Goal: Information Seeking & Learning: Learn about a topic

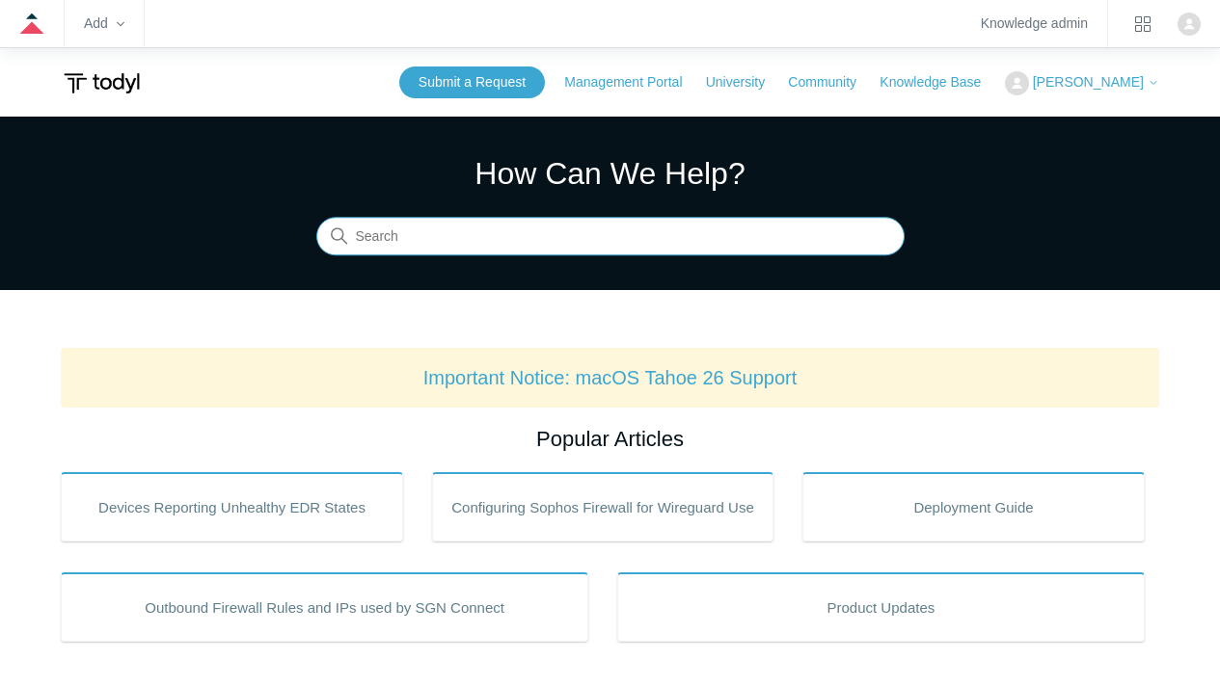
click at [422, 233] on input "Search" at bounding box center [610, 237] width 588 height 39
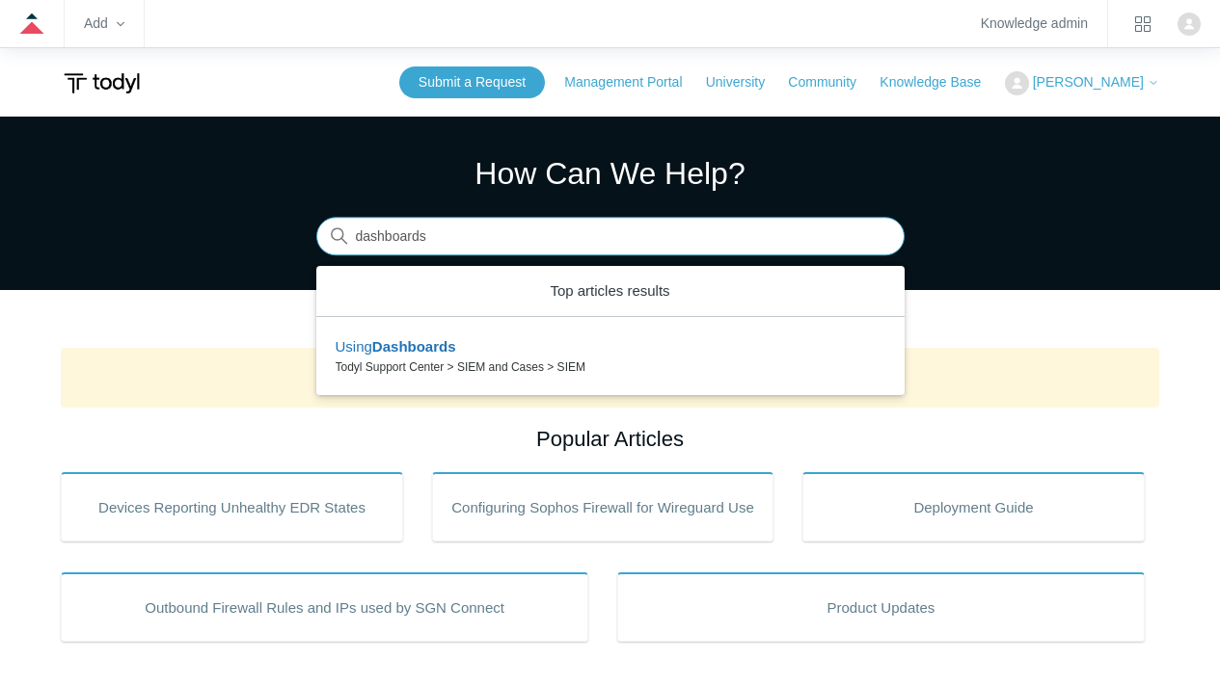
type input "dashboards"
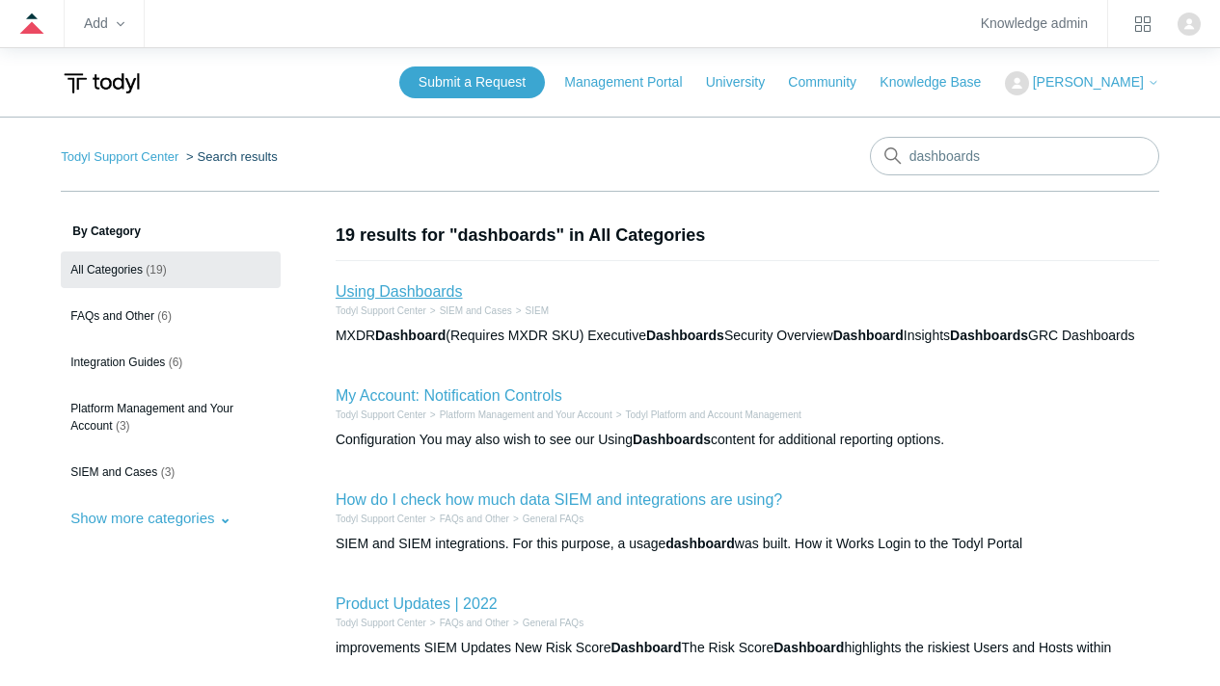
click at [413, 288] on link "Using Dashboards" at bounding box center [398, 291] width 127 height 16
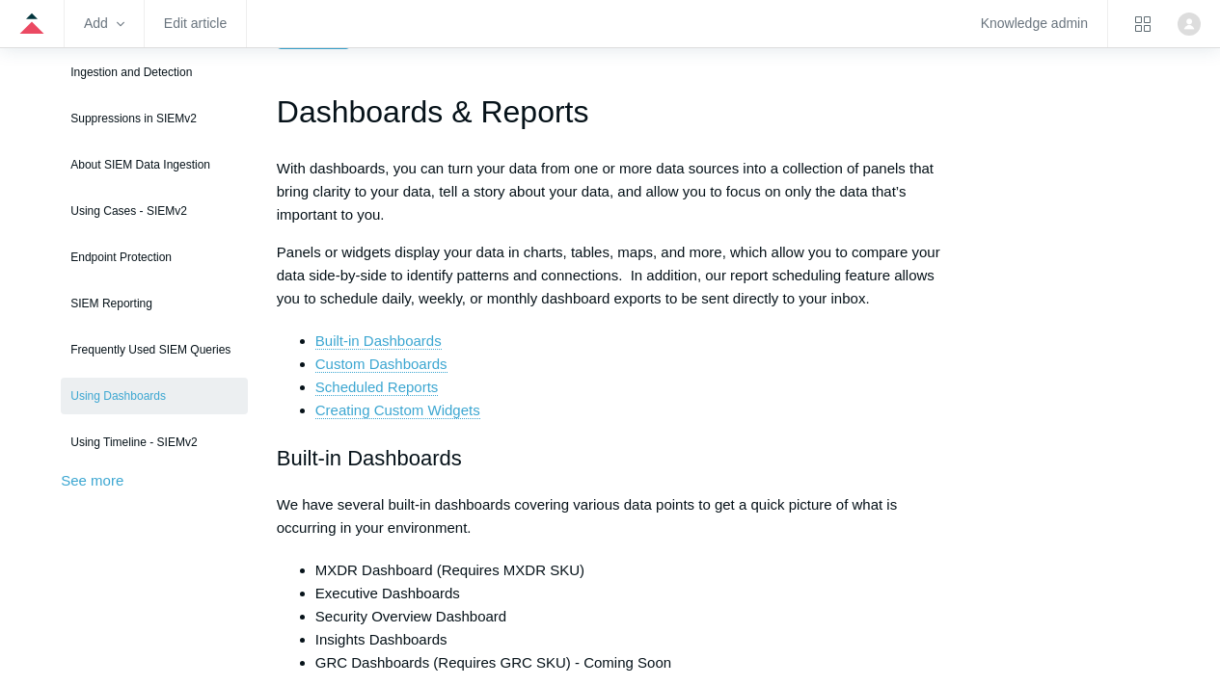
scroll to position [412, 0]
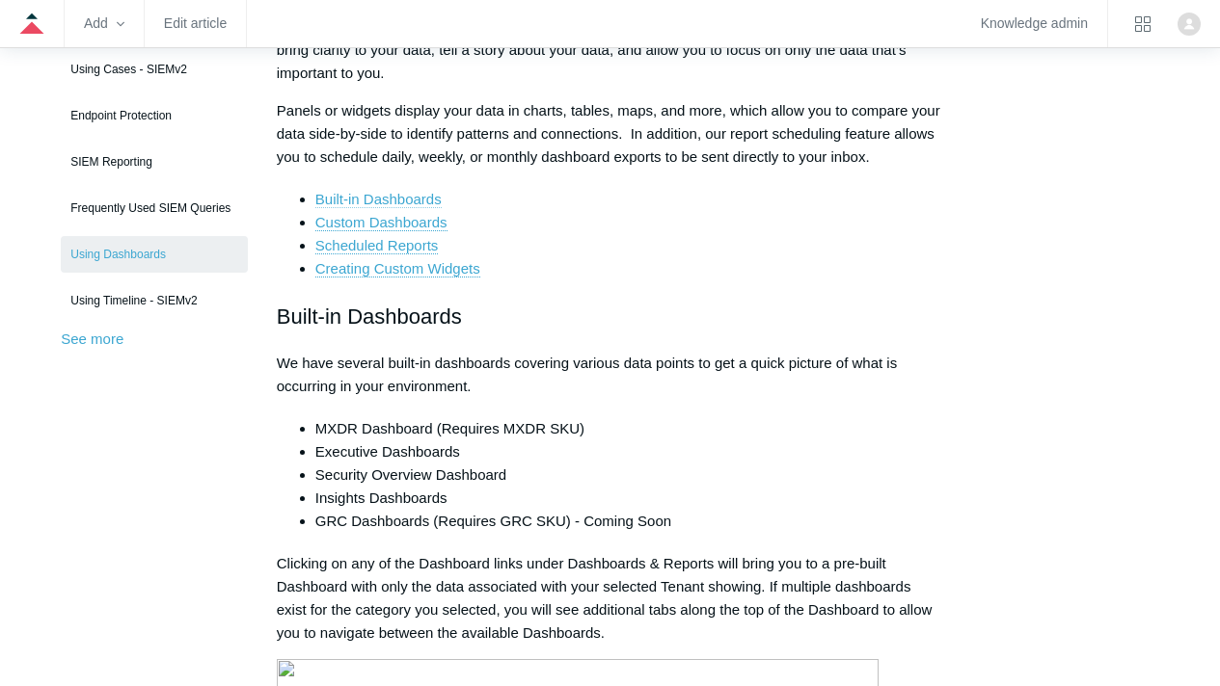
click at [405, 198] on link "Built-in Dashboards" at bounding box center [378, 199] width 126 height 17
